Goal: Transaction & Acquisition: Purchase product/service

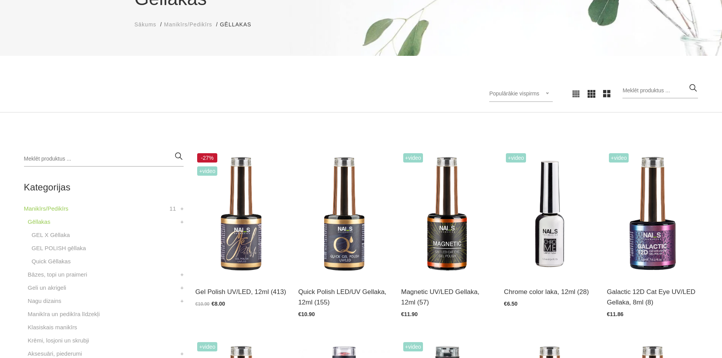
scroll to position [90, 0]
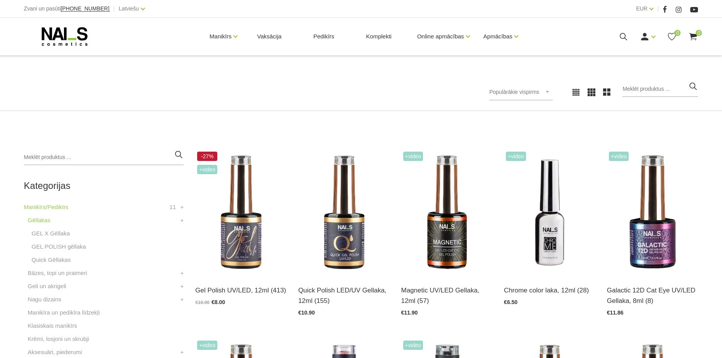
click at [61, 241] on li "GEL X Gēllaka" at bounding box center [106, 235] width 156 height 13
click at [61, 242] on link "GEL POLISH gēllaka" at bounding box center [59, 246] width 54 height 9
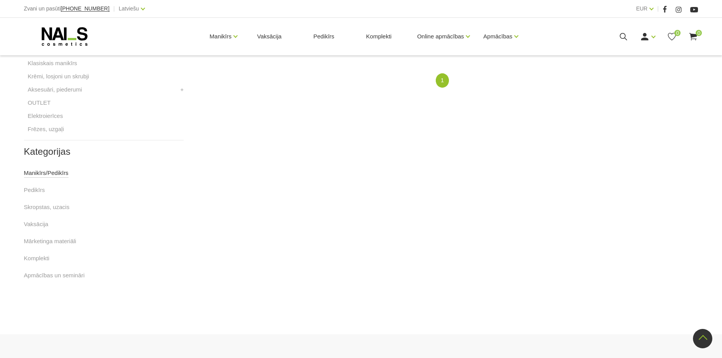
scroll to position [362, 0]
click at [55, 168] on link "Manikīrs/Pedikīrs" at bounding box center [46, 167] width 45 height 9
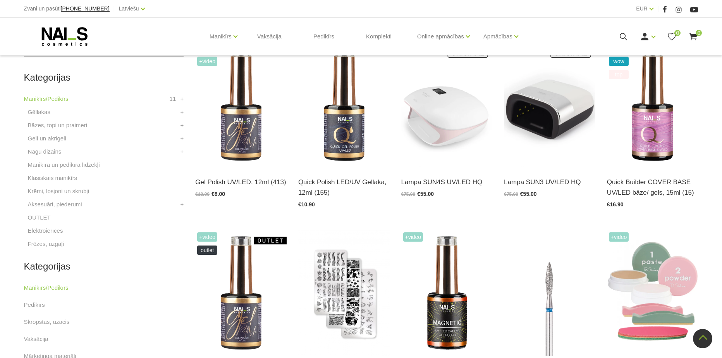
scroll to position [181, 0]
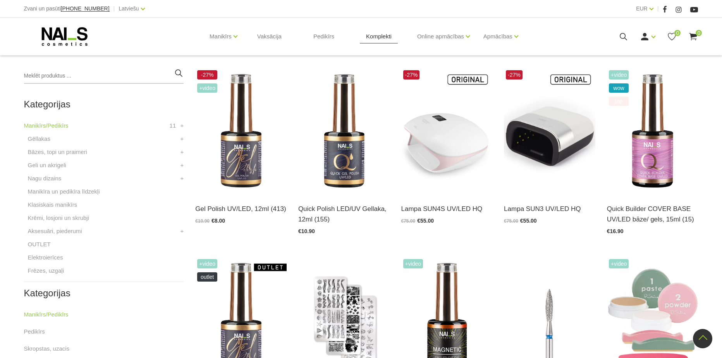
click at [383, 36] on link "Komplekti" at bounding box center [379, 36] width 38 height 37
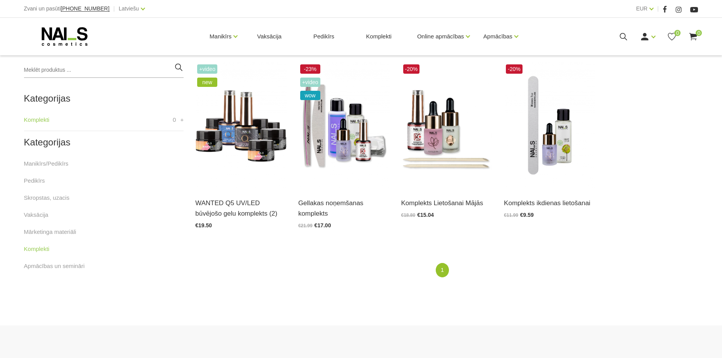
scroll to position [181, 0]
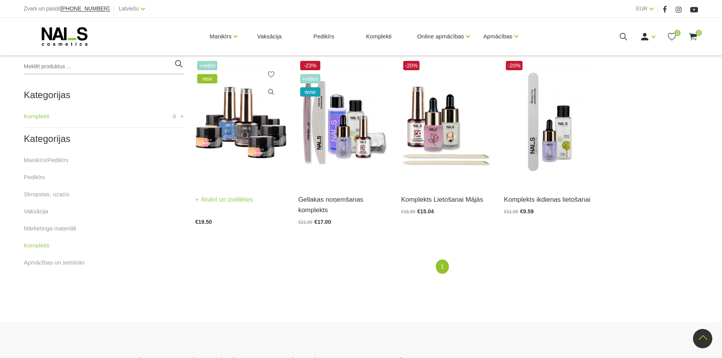
click at [242, 153] on img at bounding box center [240, 122] width 91 height 126
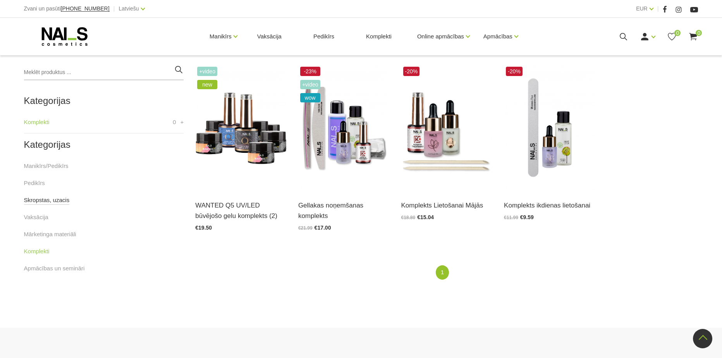
scroll to position [170, 0]
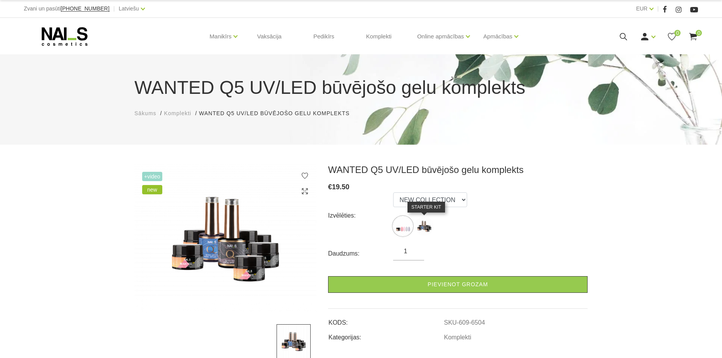
click at [426, 220] on img at bounding box center [424, 225] width 19 height 19
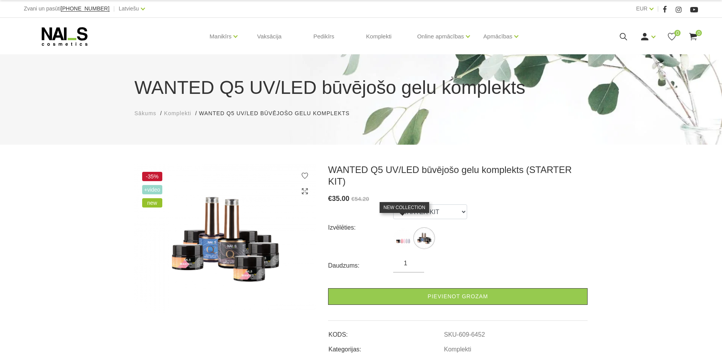
click at [396, 228] on img at bounding box center [402, 237] width 19 height 19
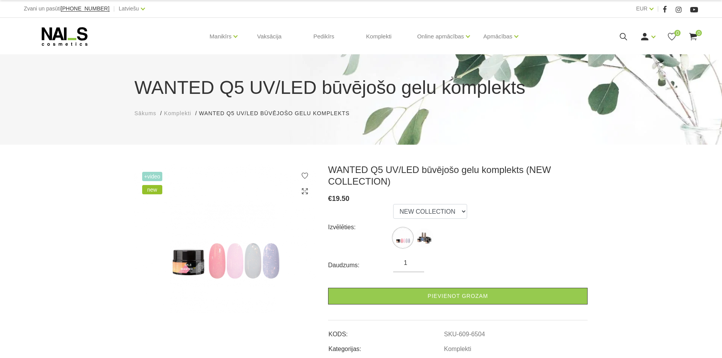
click at [417, 246] on label at bounding box center [424, 237] width 19 height 19
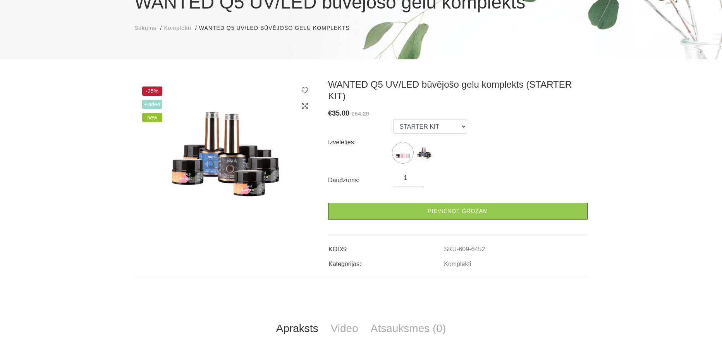
scroll to position [90, 0]
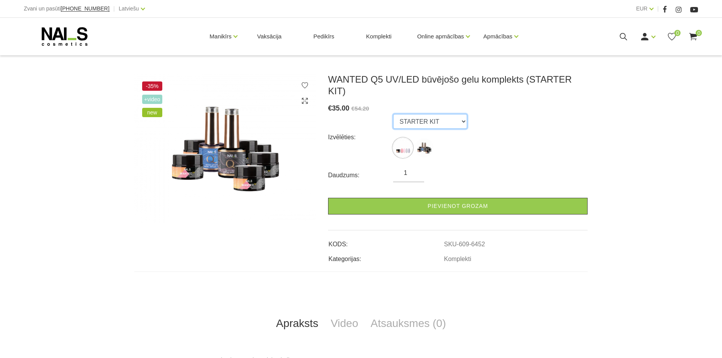
click at [422, 114] on select "NEW COLLECTION STARTER KIT" at bounding box center [430, 121] width 74 height 15
select select "6504"
click at [393, 114] on select "NEW COLLECTION STARTER KIT" at bounding box center [430, 121] width 74 height 15
